Goal: Task Accomplishment & Management: Use online tool/utility

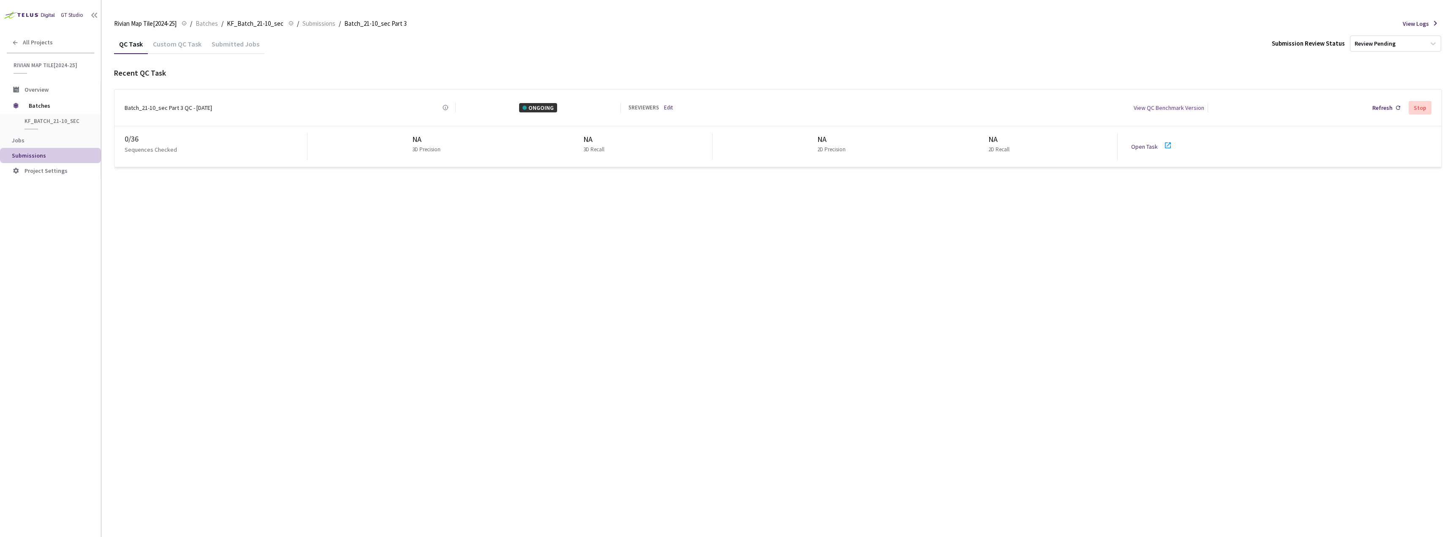
click at [1125, 202] on div "QC Task Custom QC Task Submitted Jobs Submission Review Status Review Pending R…" at bounding box center [778, 285] width 1328 height 503
click at [1147, 144] on link "Open Task" at bounding box center [1144, 147] width 27 height 8
